Goal: Information Seeking & Learning: Learn about a topic

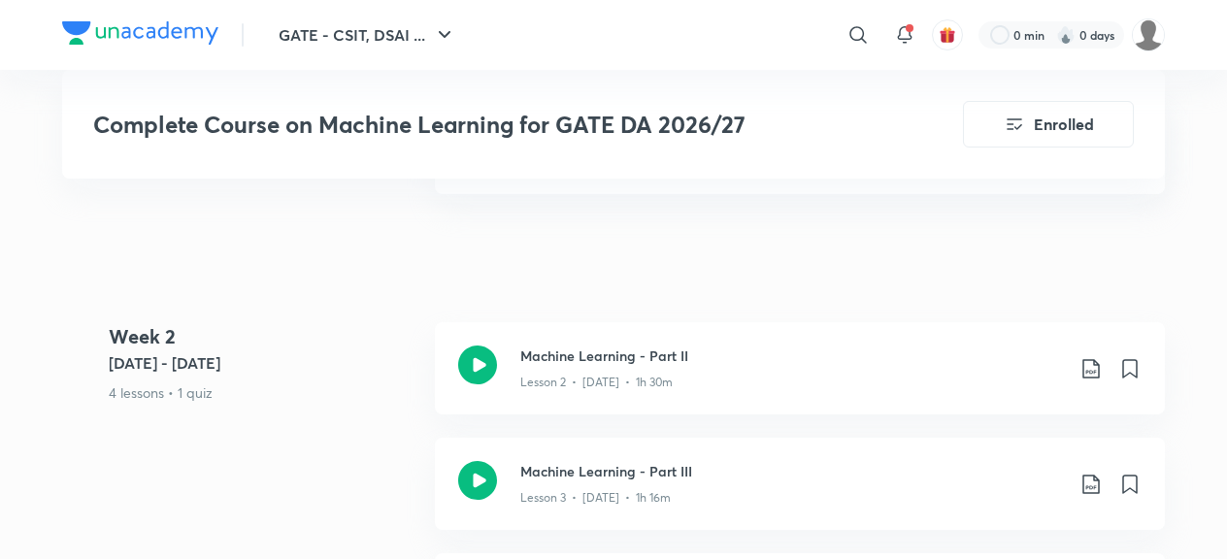
scroll to position [1260, 0]
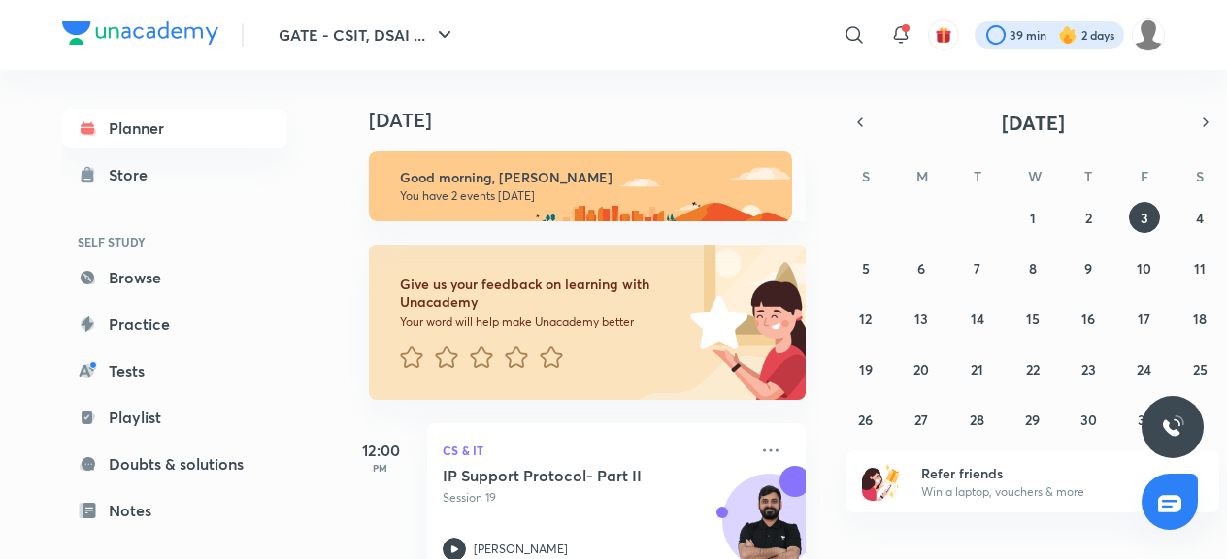
click at [1022, 40] on div at bounding box center [1048, 34] width 149 height 27
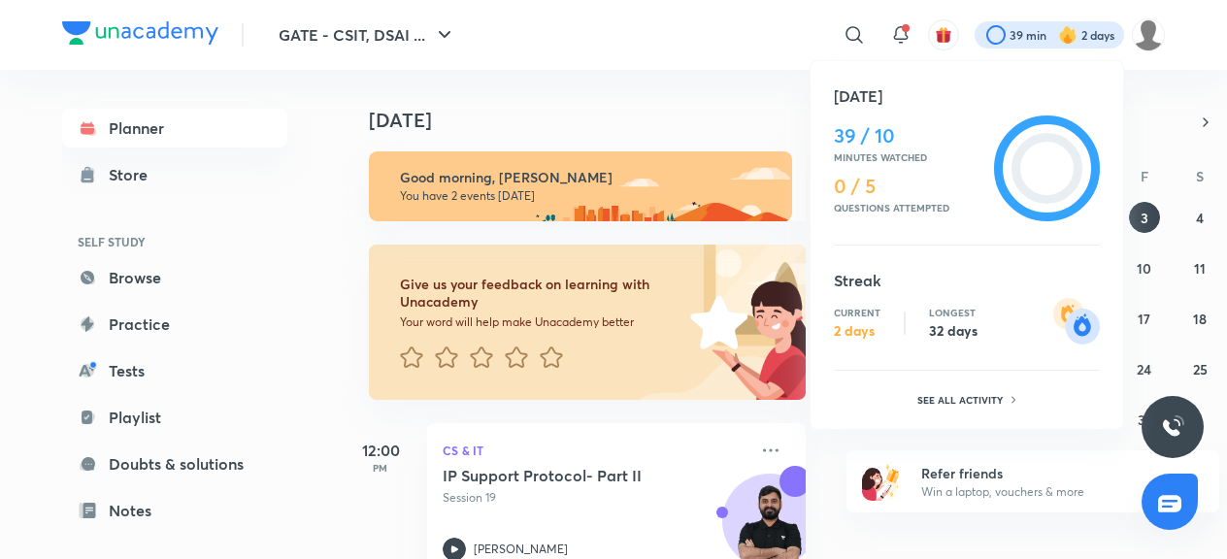
click at [1022, 40] on div at bounding box center [613, 279] width 1227 height 559
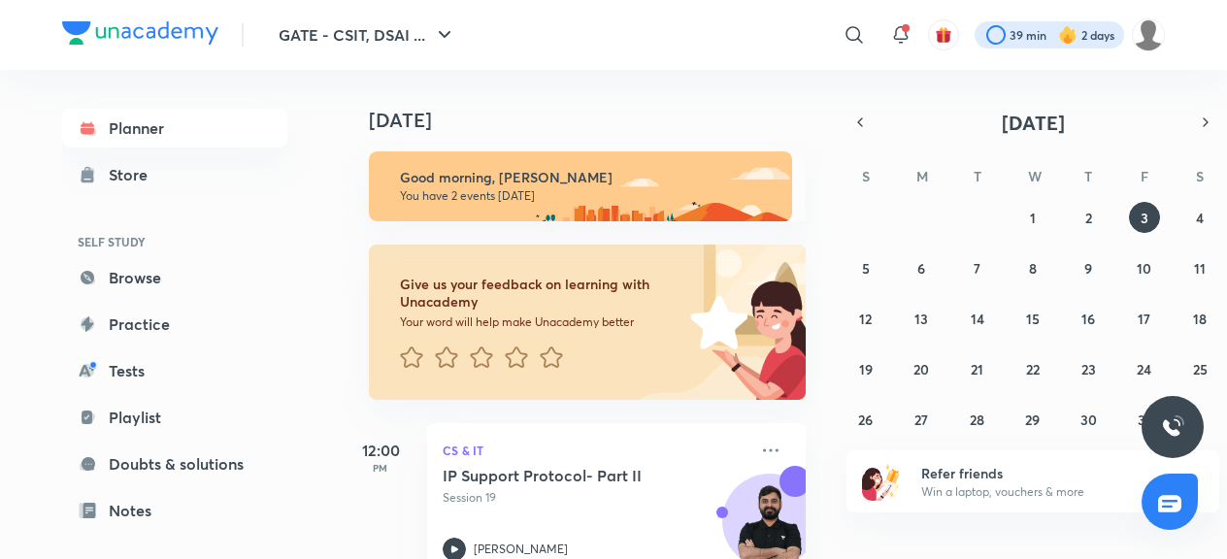
click at [1022, 40] on div at bounding box center [1048, 34] width 149 height 27
